Goal: Information Seeking & Learning: Learn about a topic

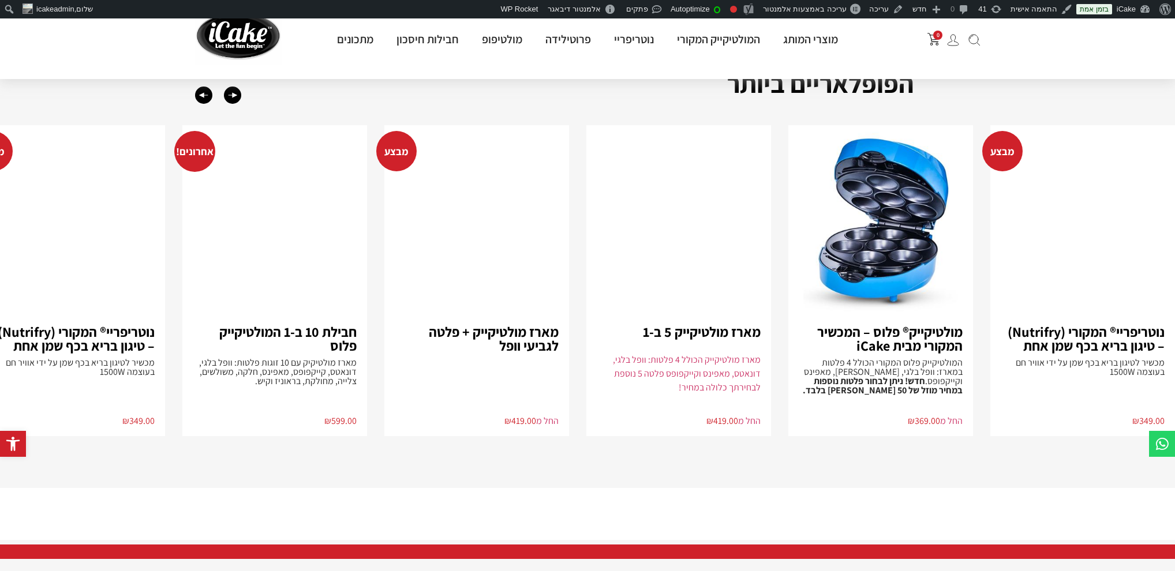
scroll to position [2576, 0]
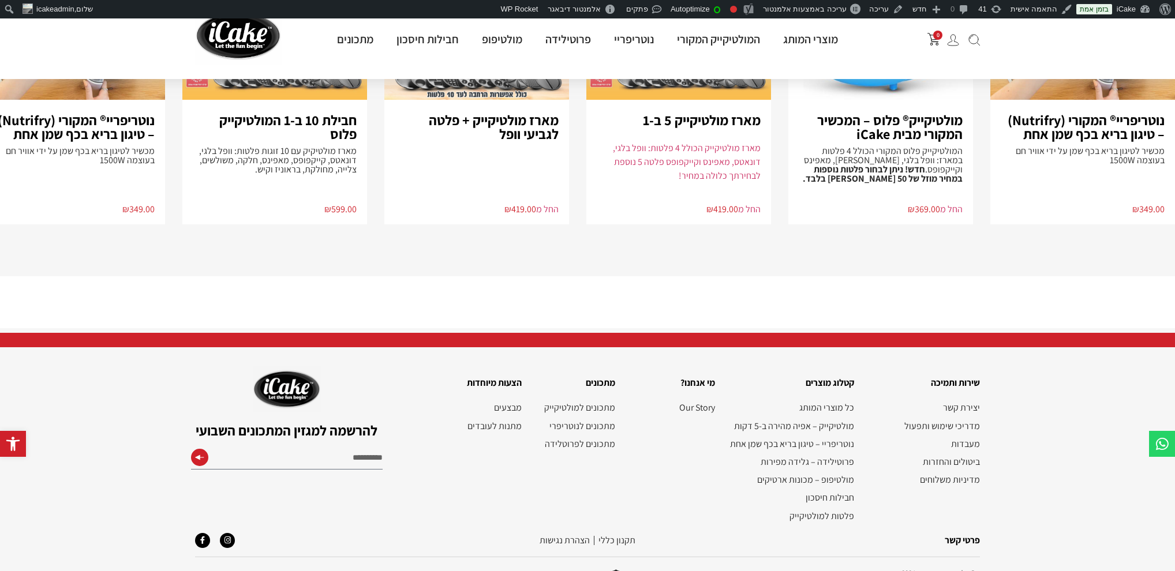
click at [959, 474] on div "שירות ותמיכה יצירת קשר מדריכי שימוש ותפעול מעבדות ביטולים והחזרות מדיניות משלוח…" at bounding box center [923, 443] width 126 height 167
click at [962, 474] on link "מדיניות משלוחים" at bounding box center [923, 479] width 114 height 11
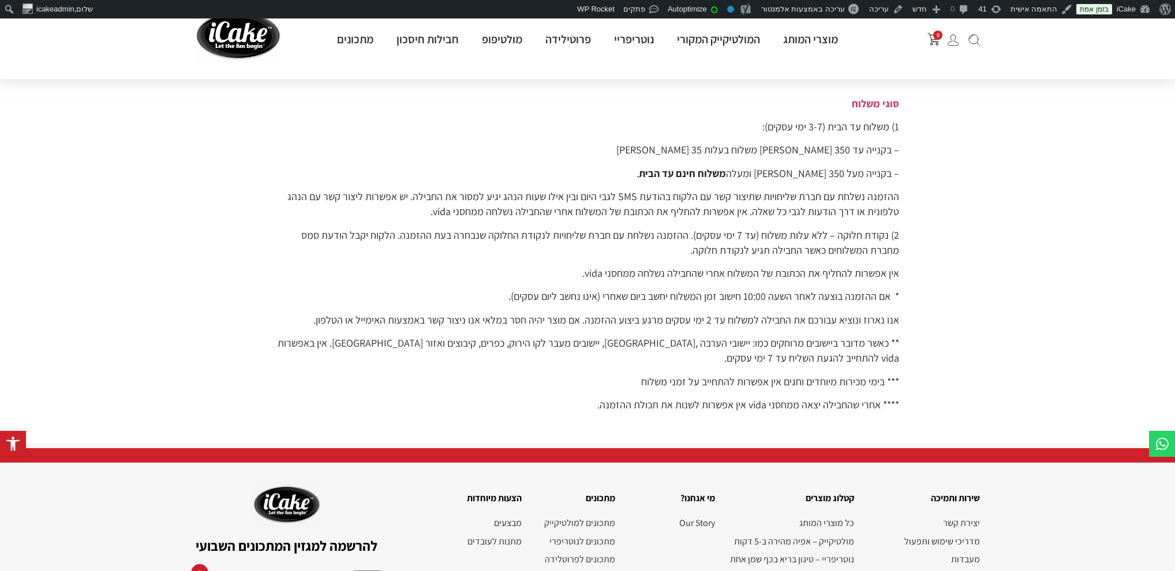
scroll to position [107, 0]
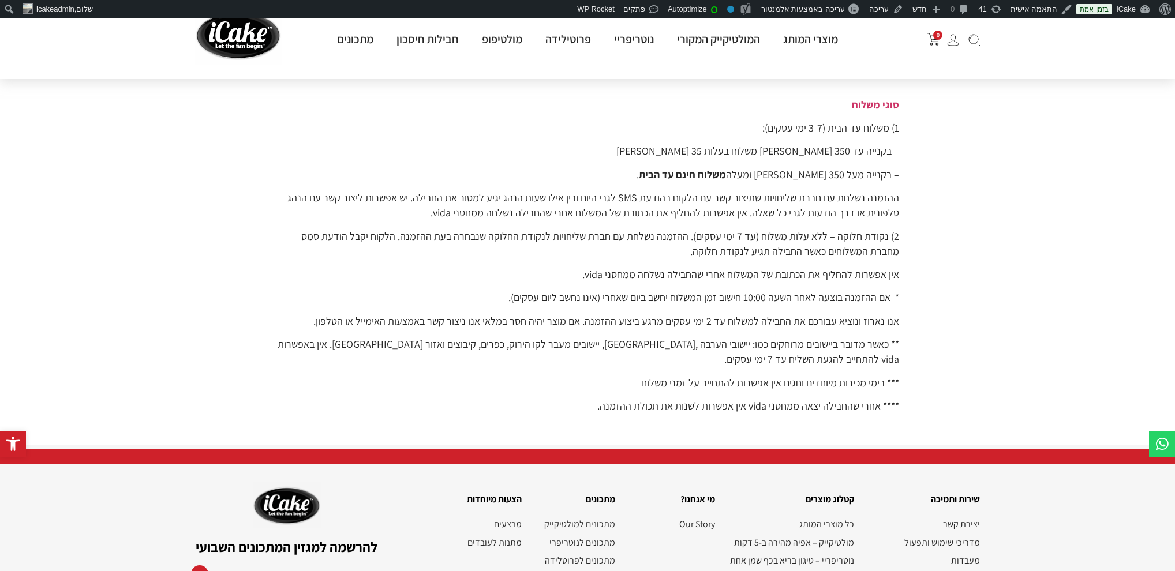
click at [600, 401] on p "**** אחרי שהחבילה יצאה ממחסני vida אין אפשרות לשנות את תכולת ההזמנה." at bounding box center [587, 406] width 623 height 15
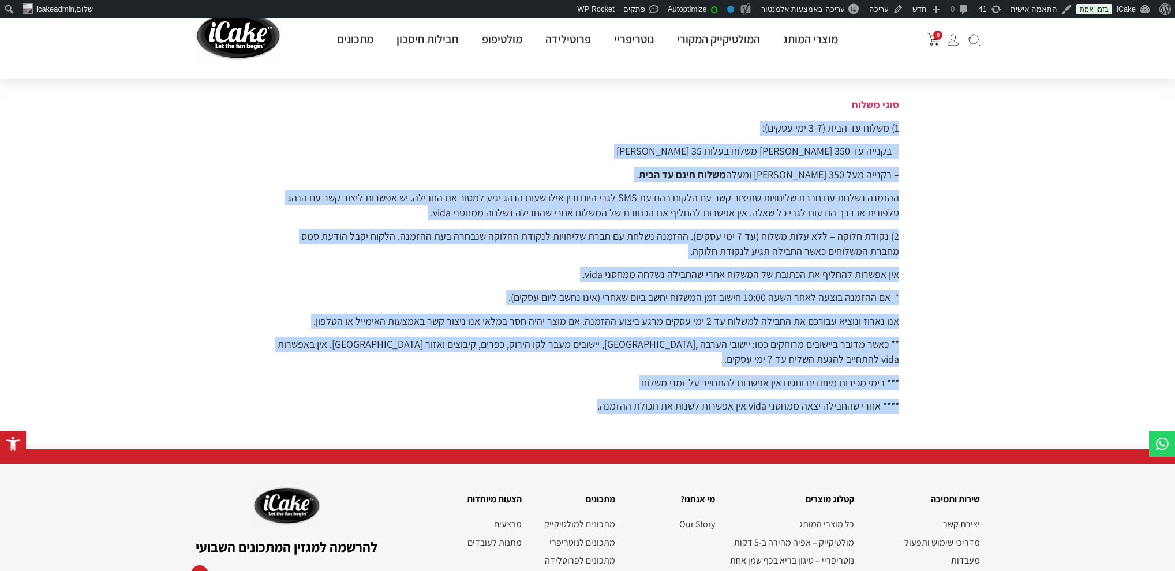
drag, startPoint x: 594, startPoint y: 407, endPoint x: 904, endPoint y: 114, distance: 426.6
click at [904, 114] on div "עמוד הבית / מדיניות משלוחים מדיניות משלוחים סוגי משלוח 1) משלוח עד הבית (3-7 ימ…" at bounding box center [587, 230] width 635 height 398
copy div "1) משלוח עד הבית (3-7 ימי עסקים): – בקנייה עד 350 שקלים משלוח בעלות 35 שקלים – …"
click at [920, 140] on section "עמוד הבית / מדיניות משלוחים מדיניות משלוחים סוגי משלוח 1) משלוח עד הבית (3-7 ימ…" at bounding box center [587, 231] width 1175 height 429
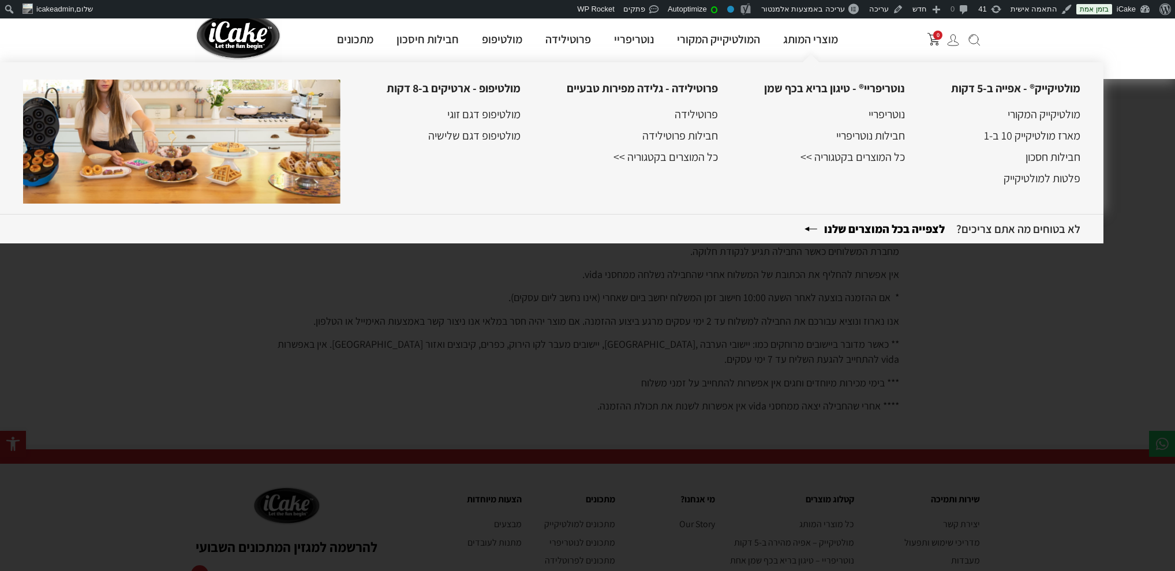
click at [1072, 123] on ul "מולטיקייק המקורי מארז מולטיקייק 10 ב-1 חבילות חסכון פלטות למולטיקייק" at bounding box center [1015, 142] width 129 height 90
click at [1067, 120] on link "מולטיקייק המקורי" at bounding box center [1044, 114] width 73 height 15
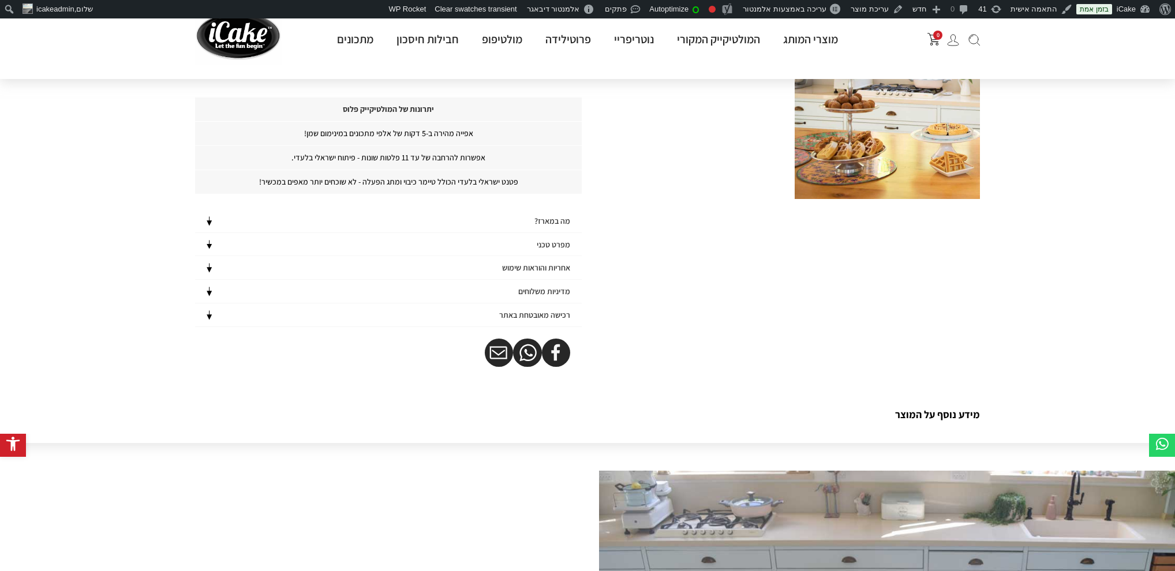
scroll to position [786, 0]
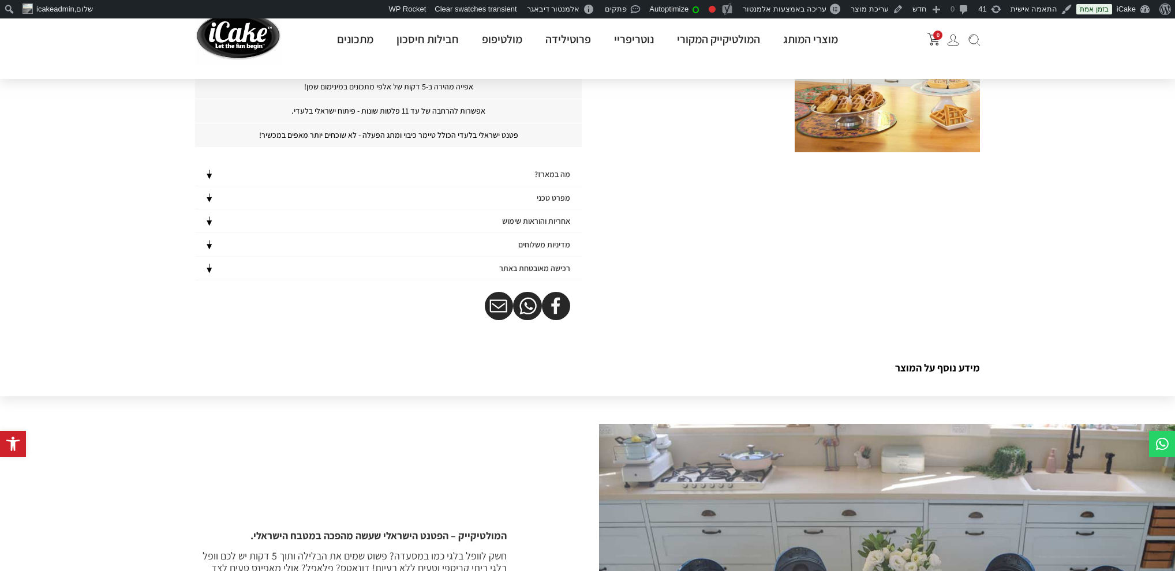
click at [476, 220] on div "אחריות והוראות שימוש" at bounding box center [388, 221] width 387 height 23
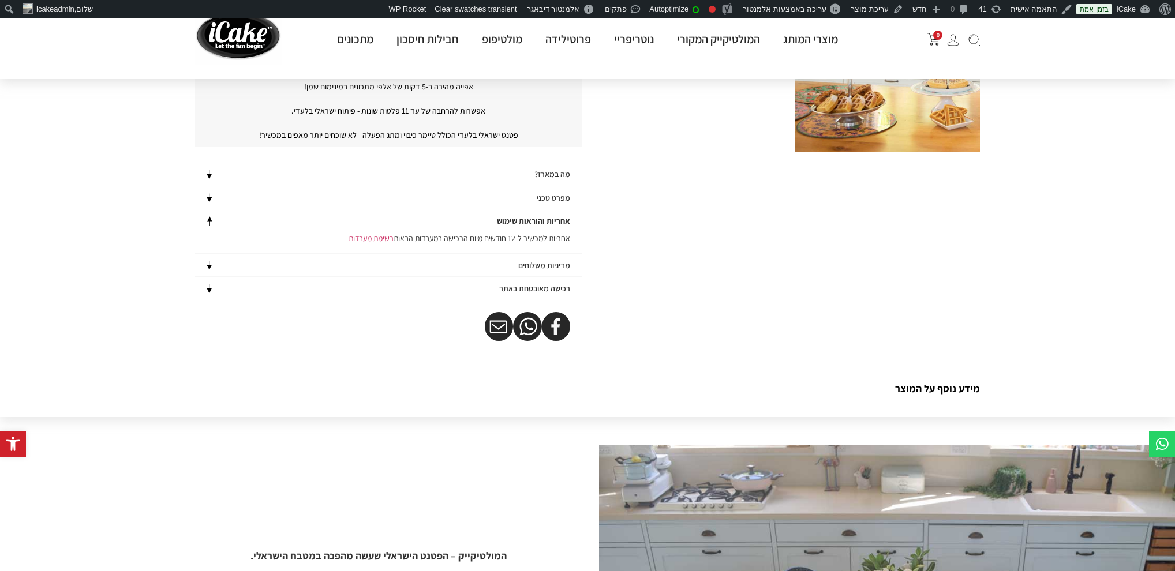
click at [485, 190] on div "מפרט טכני" at bounding box center [388, 197] width 387 height 23
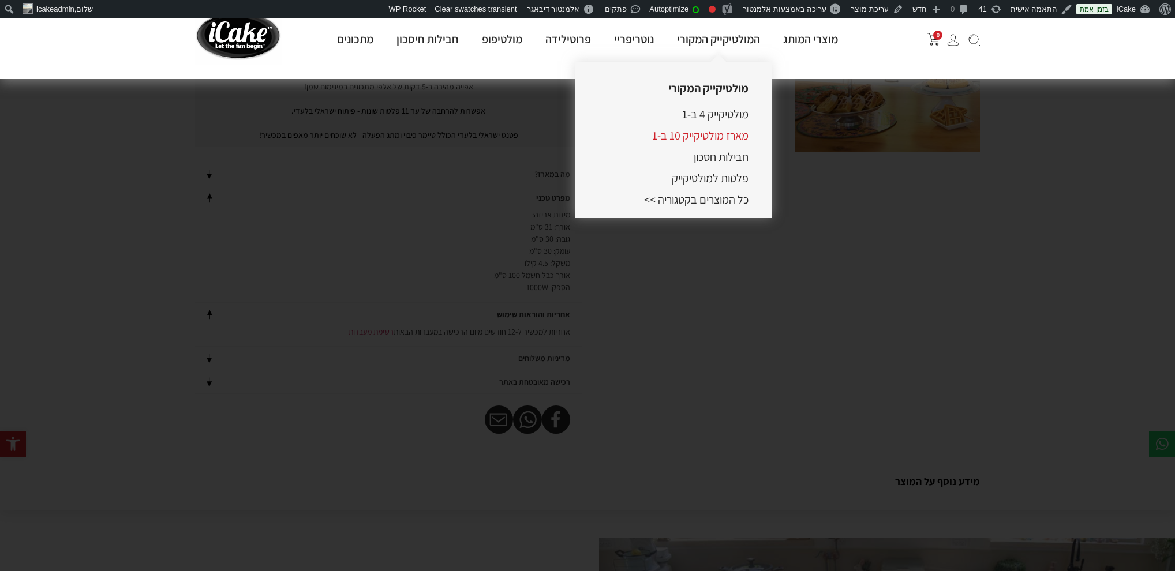
click at [713, 130] on link "מארז מולטיקייק 10 ב-1" at bounding box center [700, 135] width 96 height 15
